Goal: Find contact information: Obtain details needed to contact an individual or organization

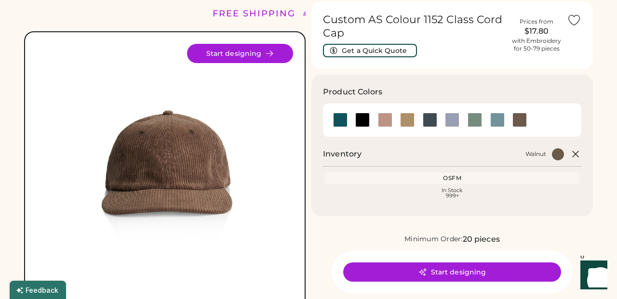
scroll to position [33, 0]
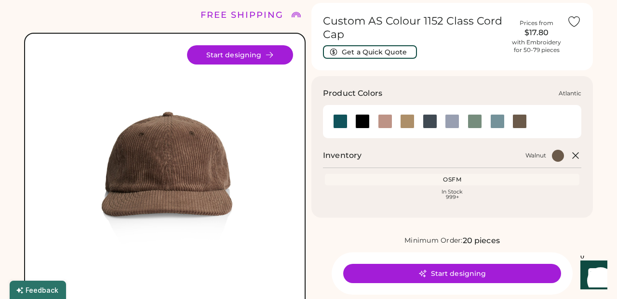
click at [340, 122] on div at bounding box center [340, 121] width 14 height 14
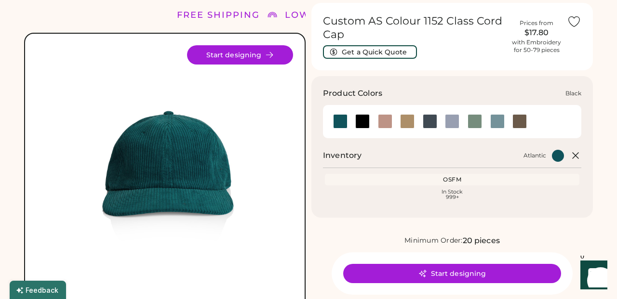
click at [369, 121] on div at bounding box center [362, 121] width 14 height 14
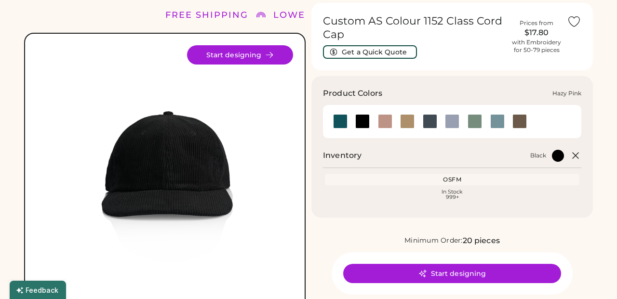
click at [394, 119] on div at bounding box center [385, 121] width 23 height 14
click at [413, 122] on div at bounding box center [407, 121] width 14 height 14
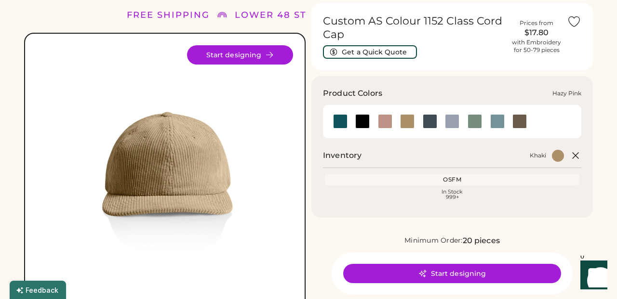
click at [384, 121] on div at bounding box center [385, 121] width 14 height 14
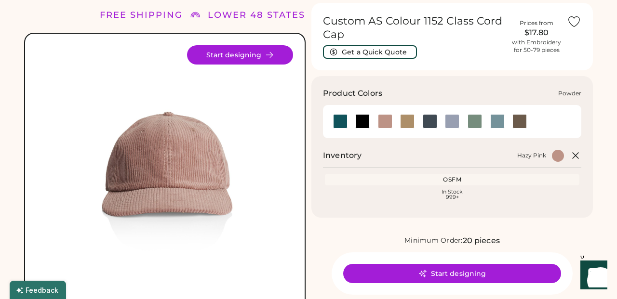
click at [451, 122] on div at bounding box center [452, 121] width 14 height 14
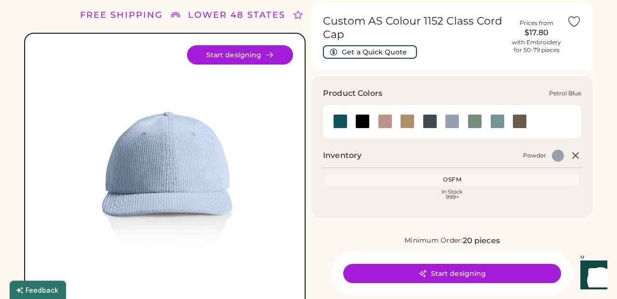
click at [432, 121] on div at bounding box center [430, 121] width 14 height 14
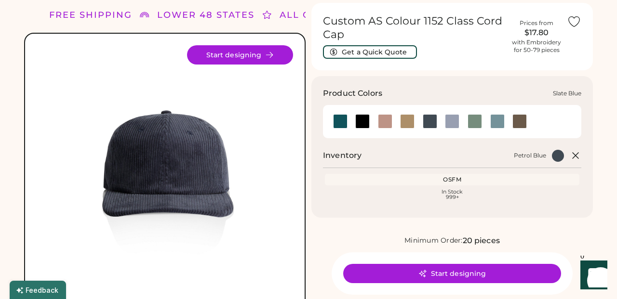
click at [503, 123] on div at bounding box center [497, 121] width 14 height 14
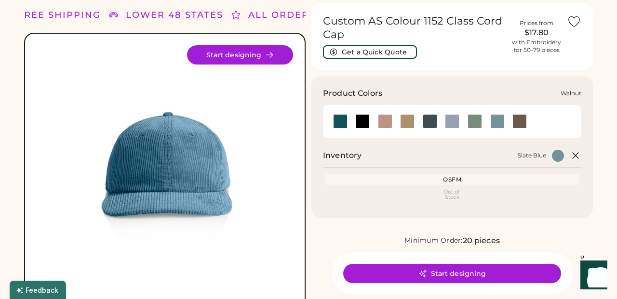
click at [525, 124] on div at bounding box center [519, 121] width 14 height 14
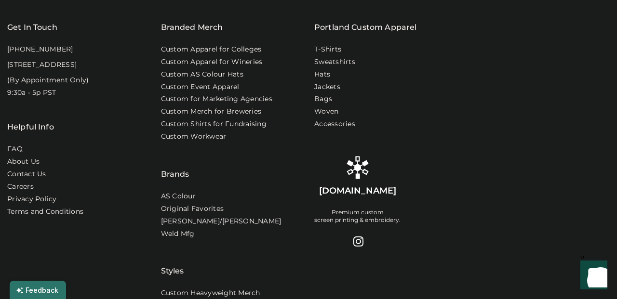
scroll to position [677, 0]
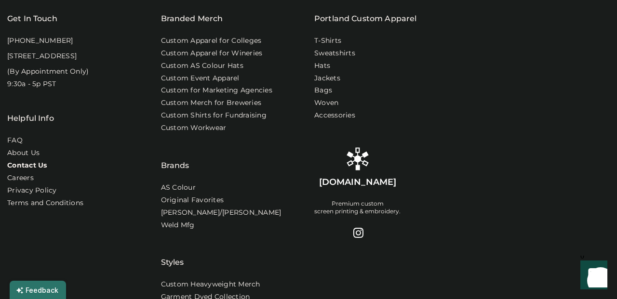
click at [33, 171] on link "Contact Us" at bounding box center [27, 166] width 40 height 10
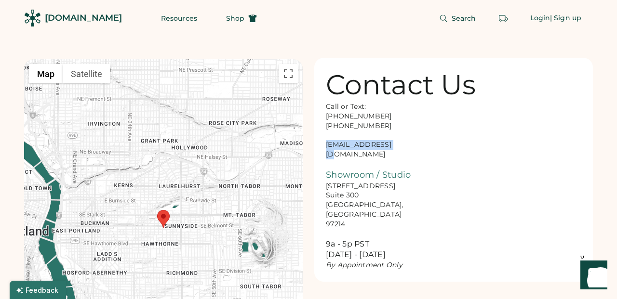
drag, startPoint x: 399, startPoint y: 148, endPoint x: 325, endPoint y: 148, distance: 73.8
click at [326, 148] on div "Call or Text: 888-299-3595 503-954-3595 hello@rendered.co Showroom / Studio 916…" at bounding box center [374, 186] width 96 height 168
copy div "hello@rendered.co"
